Goal: Transaction & Acquisition: Purchase product/service

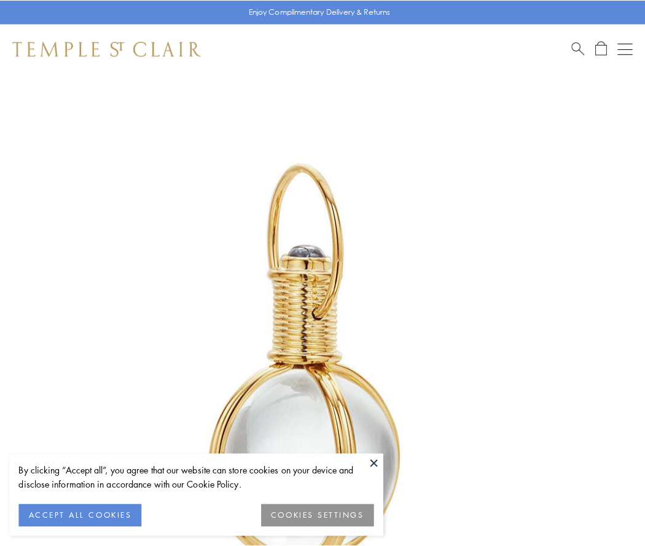
scroll to position [321, 0]
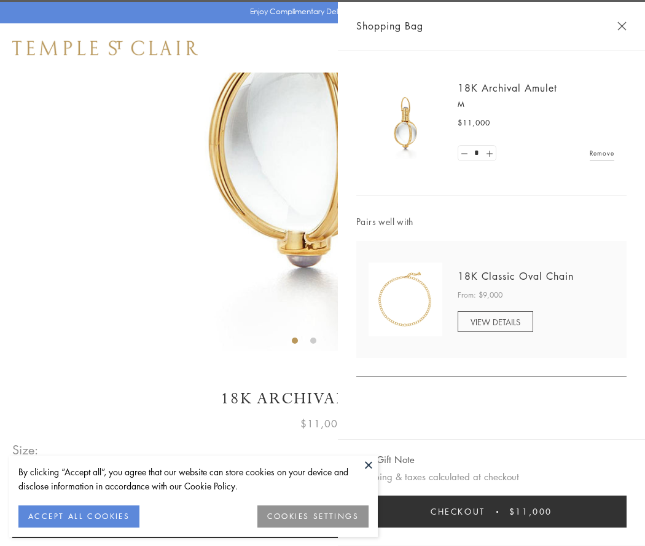
click at [492, 511] on button "Checkout $11,000" at bounding box center [492, 511] width 270 height 32
